Goal: Task Accomplishment & Management: Manage account settings

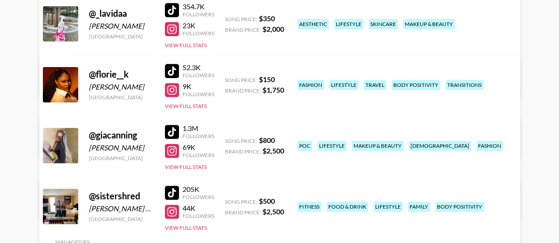
scroll to position [141, 0]
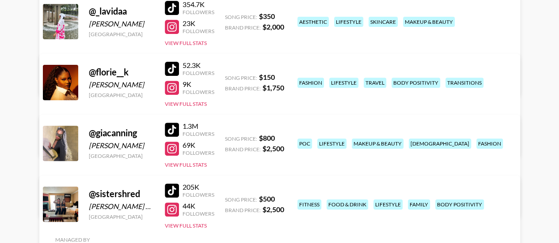
click at [133, 26] on div "[PERSON_NAME]" at bounding box center [121, 23] width 65 height 9
copy div "Omotosho"
click at [132, 84] on div "[PERSON_NAME]" at bounding box center [121, 84] width 65 height 9
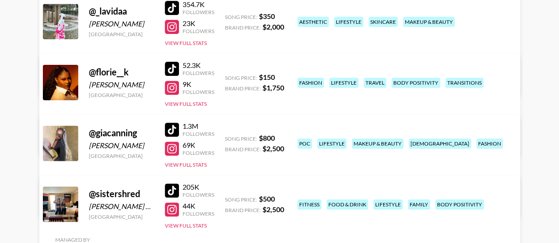
copy div "[PERSON_NAME]"
click at [182, 71] on link at bounding box center [174, 69] width 18 height 14
click at [197, 42] on button "View Full Stats" at bounding box center [186, 43] width 42 height 7
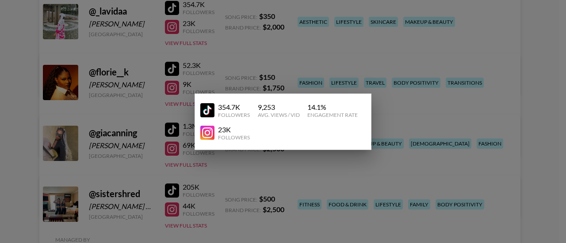
click at [276, 44] on div at bounding box center [283, 121] width 566 height 243
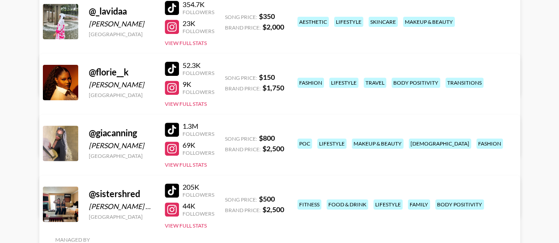
click at [283, 76] on link "View/Edit Details" at bounding box center [169, 80] width 228 height 9
click at [283, 137] on link "View/Edit Details" at bounding box center [169, 141] width 228 height 9
click at [136, 27] on div "[PERSON_NAME]" at bounding box center [121, 23] width 65 height 9
copy div "Omotosho"
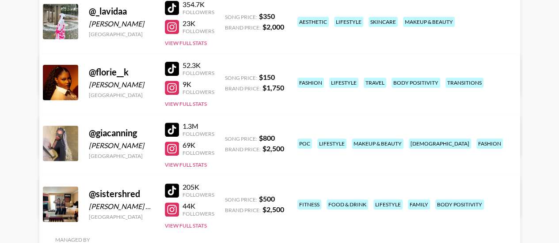
click at [128, 83] on div "[PERSON_NAME]" at bounding box center [121, 84] width 65 height 9
copy div "[PERSON_NAME]"
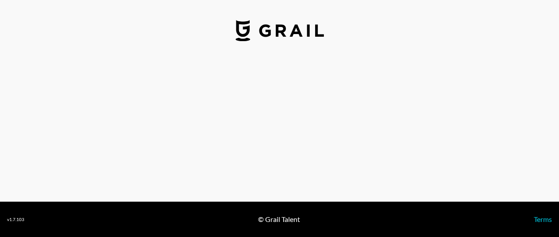
select select "USD"
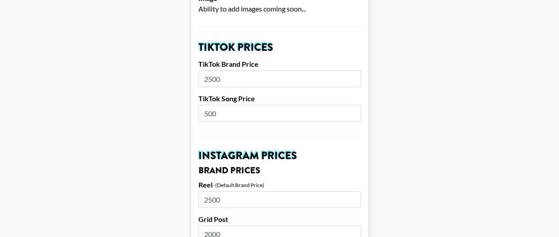
scroll to position [318, 0]
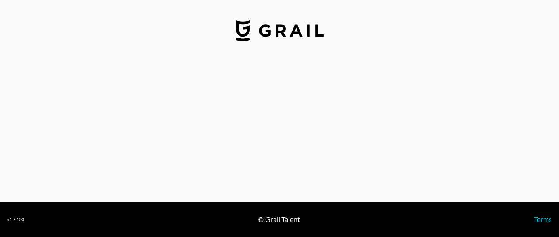
select select "USD"
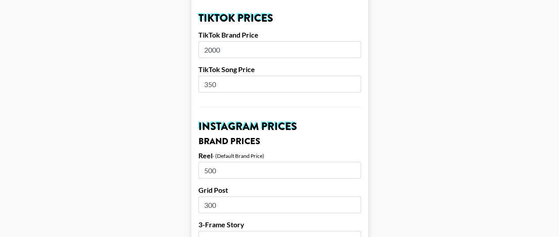
scroll to position [336, 0]
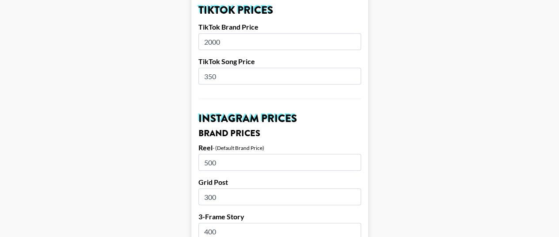
click at [234, 154] on input "500" at bounding box center [279, 162] width 163 height 17
type input "5"
type input "1000"
click at [232, 188] on input "300" at bounding box center [279, 196] width 163 height 17
type input "3"
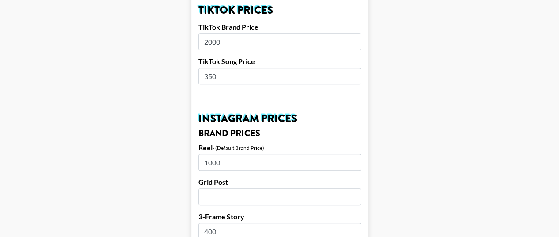
type input "5"
type input "800"
click at [228, 223] on input "400" at bounding box center [279, 231] width 163 height 17
type input "4"
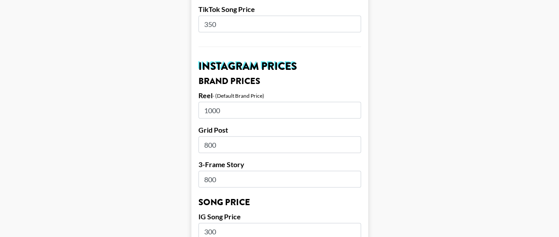
scroll to position [389, 0]
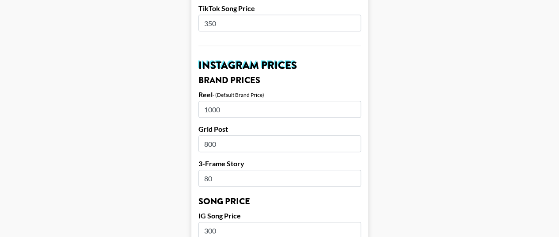
type input "8"
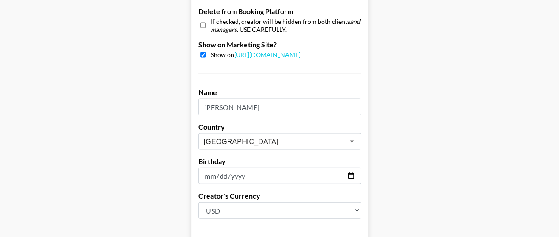
scroll to position [961, 0]
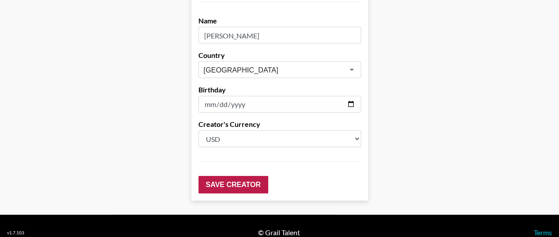
type input "700"
click at [247, 176] on input "Save Creator" at bounding box center [233, 185] width 70 height 18
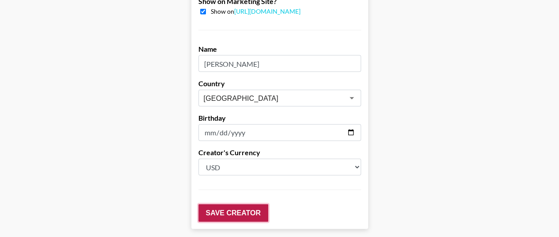
scroll to position [989, 0]
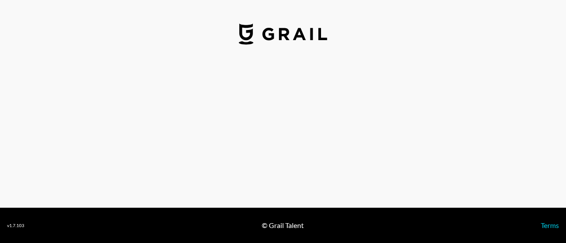
select select "USD"
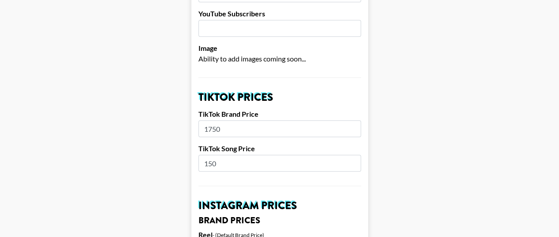
scroll to position [300, 0]
